Goal: Find specific page/section: Find specific page/section

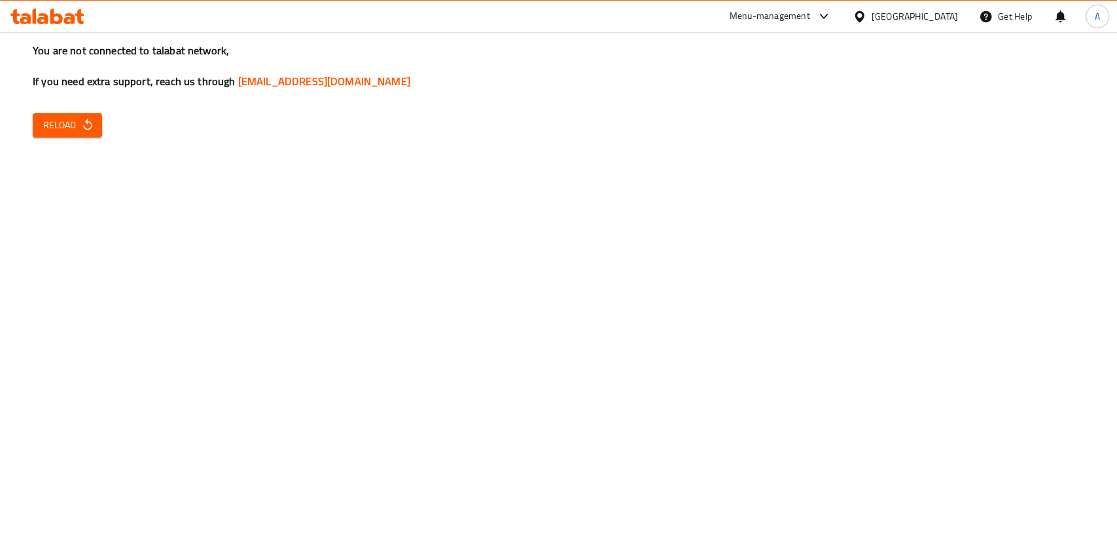
click at [832, 23] on div at bounding box center [821, 17] width 22 height 16
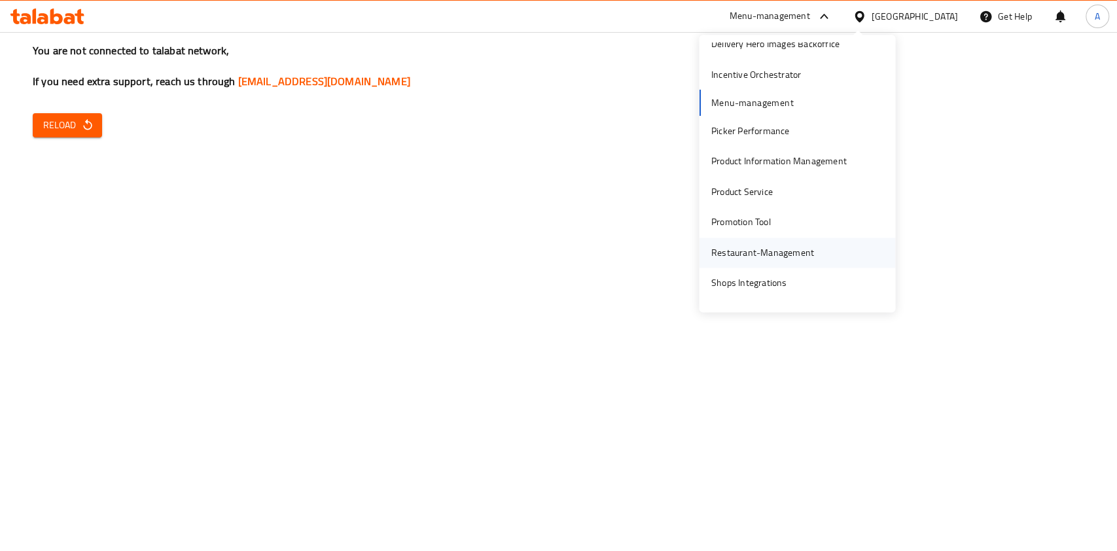
scroll to position [158, 0]
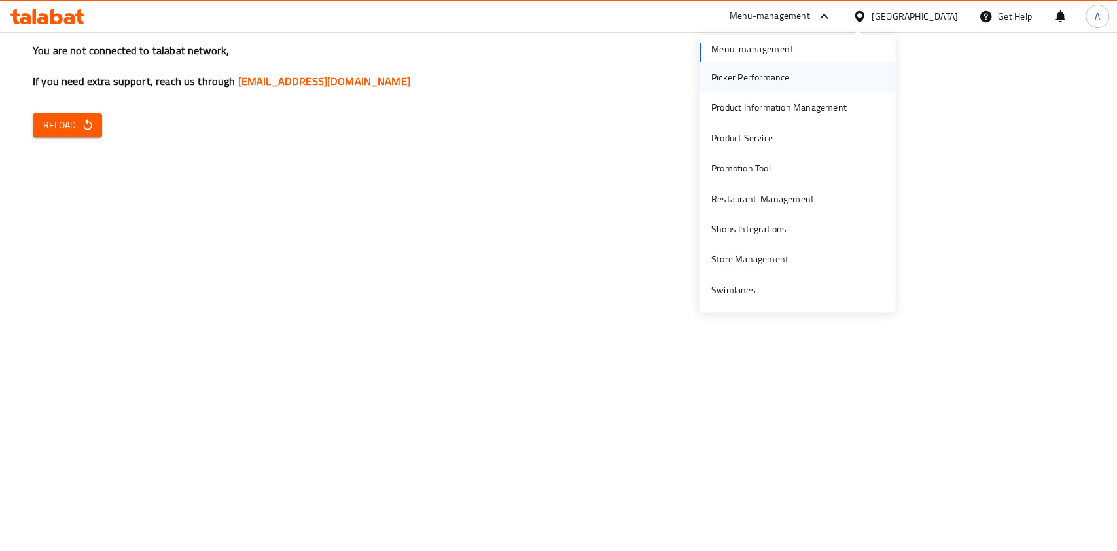
click at [759, 81] on div "Picker Performance" at bounding box center [750, 77] width 79 height 14
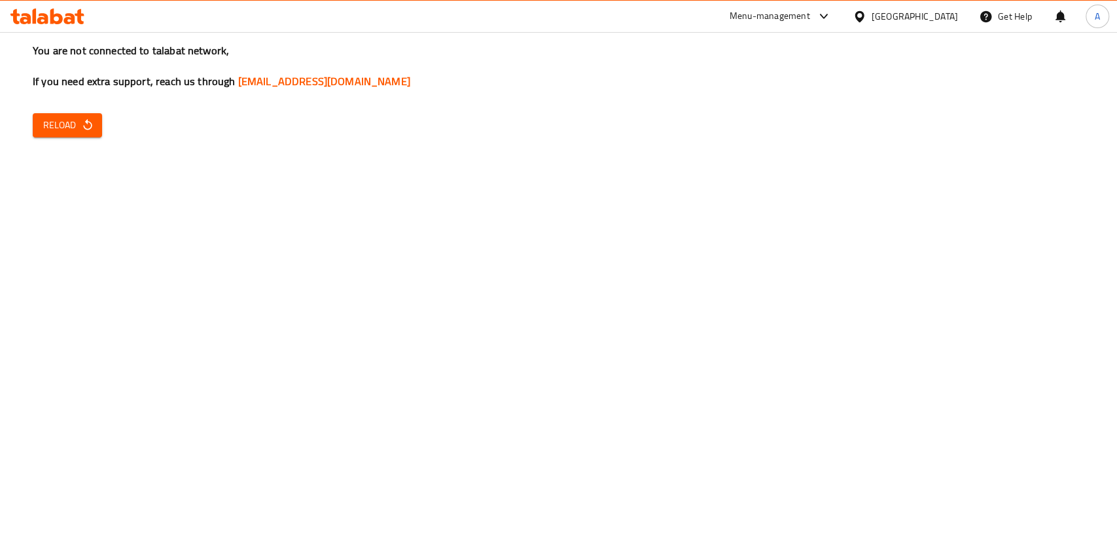
click at [63, 128] on span "Reload" at bounding box center [67, 125] width 48 height 16
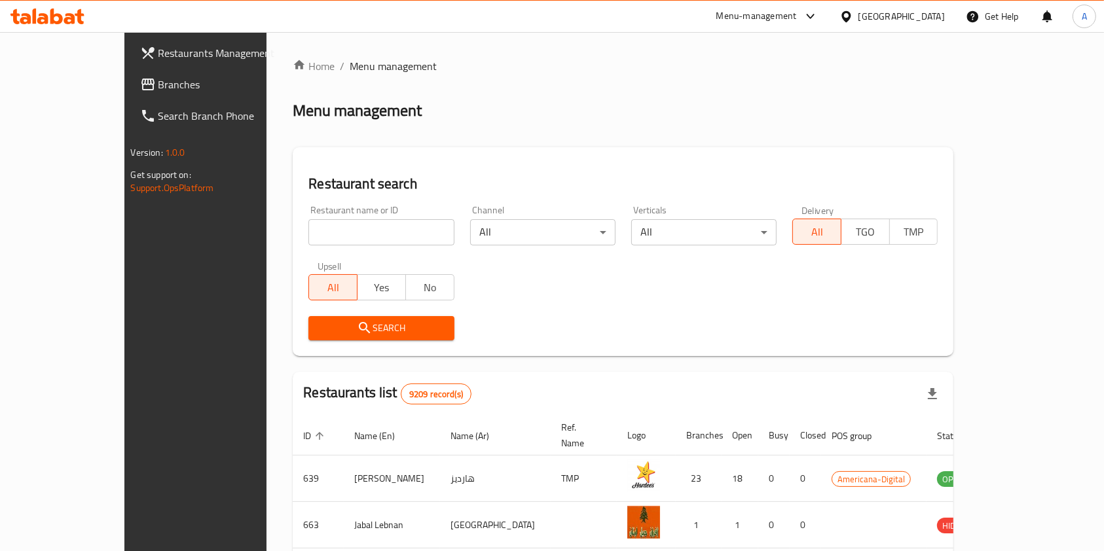
click at [308, 210] on div "Restaurant name or ID Restaurant name or ID" at bounding box center [380, 226] width 145 height 40
click at [310, 234] on input "search" at bounding box center [380, 232] width 145 height 26
type input "test flower"
click button "Search" at bounding box center [380, 328] width 145 height 24
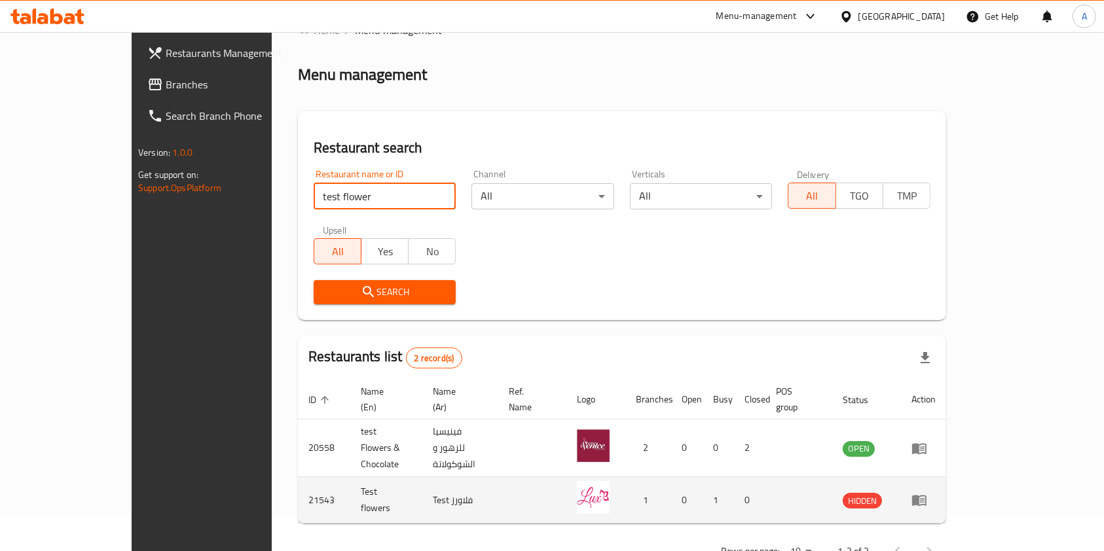
scroll to position [52, 0]
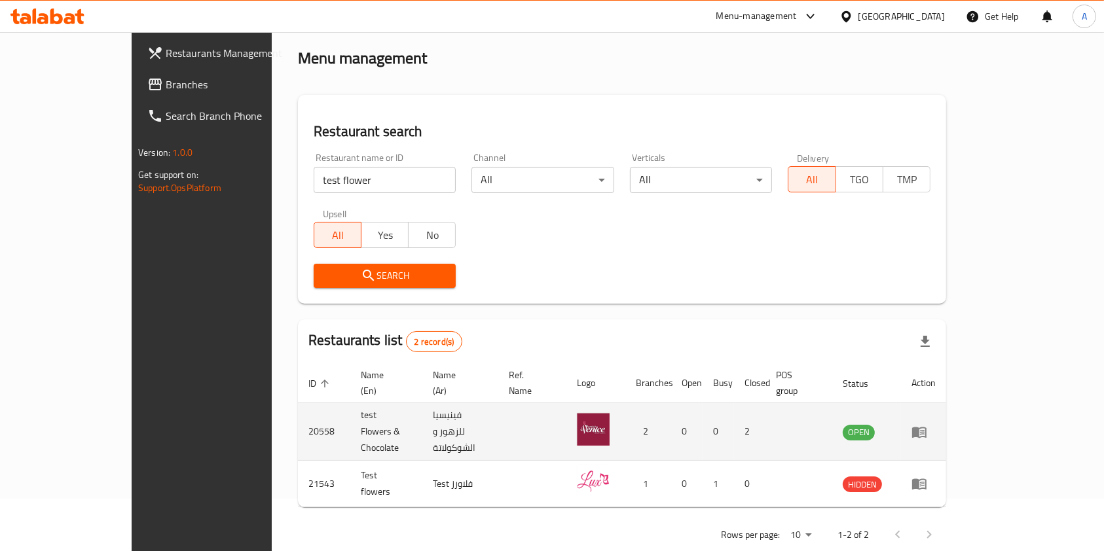
click at [946, 410] on td "enhanced table" at bounding box center [923, 432] width 45 height 58
click at [926, 427] on icon "enhanced table" at bounding box center [919, 432] width 14 height 11
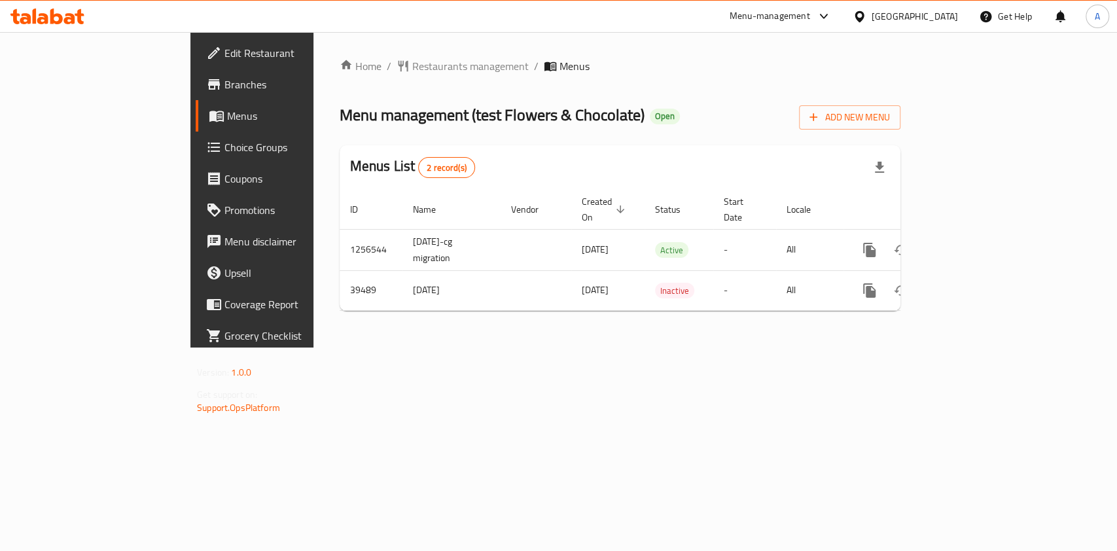
drag, startPoint x: 75, startPoint y: 63, endPoint x: 76, endPoint y: 85, distance: 22.3
click at [225, 85] on span "Branches" at bounding box center [296, 85] width 142 height 16
